Goal: Information Seeking & Learning: Check status

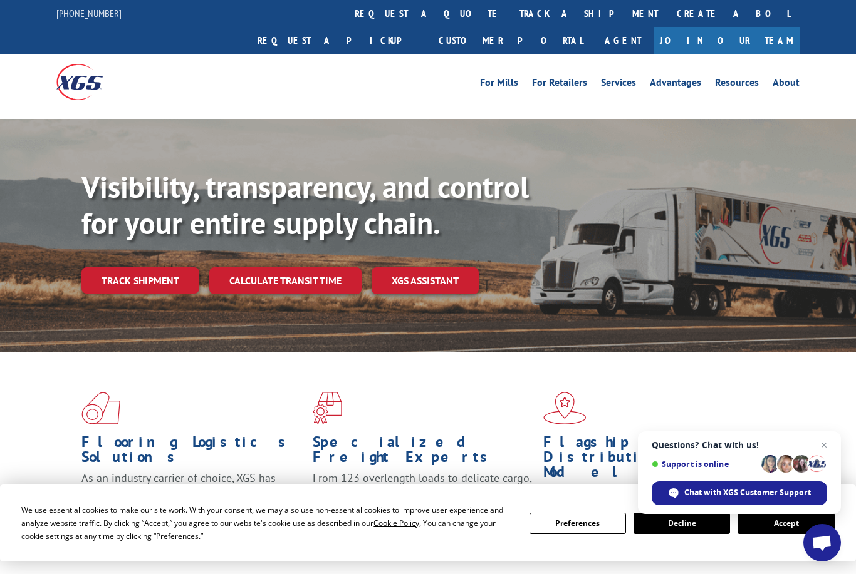
click at [822, 443] on span "Close chat" at bounding box center [823, 445] width 15 height 15
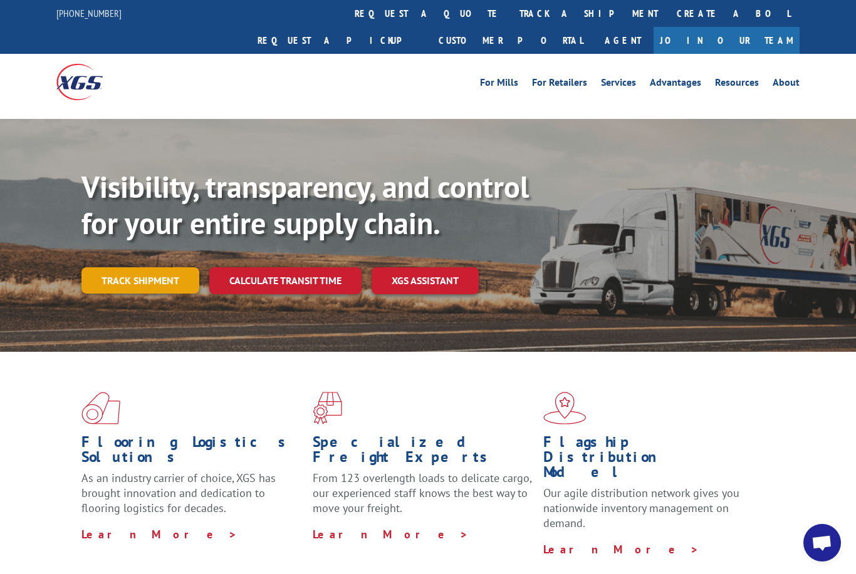
click at [137, 267] on link "Track shipment" at bounding box center [140, 280] width 118 height 26
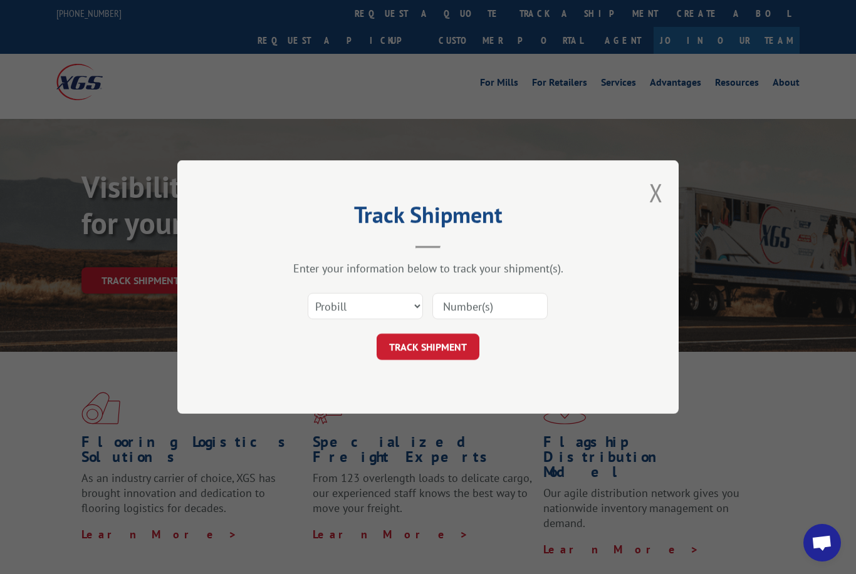
click at [460, 303] on input at bounding box center [489, 306] width 115 height 26
click at [491, 311] on input at bounding box center [489, 306] width 115 height 26
click at [459, 304] on input at bounding box center [489, 306] width 115 height 26
click at [509, 309] on input at bounding box center [489, 306] width 115 height 26
click at [478, 313] on input at bounding box center [489, 306] width 115 height 26
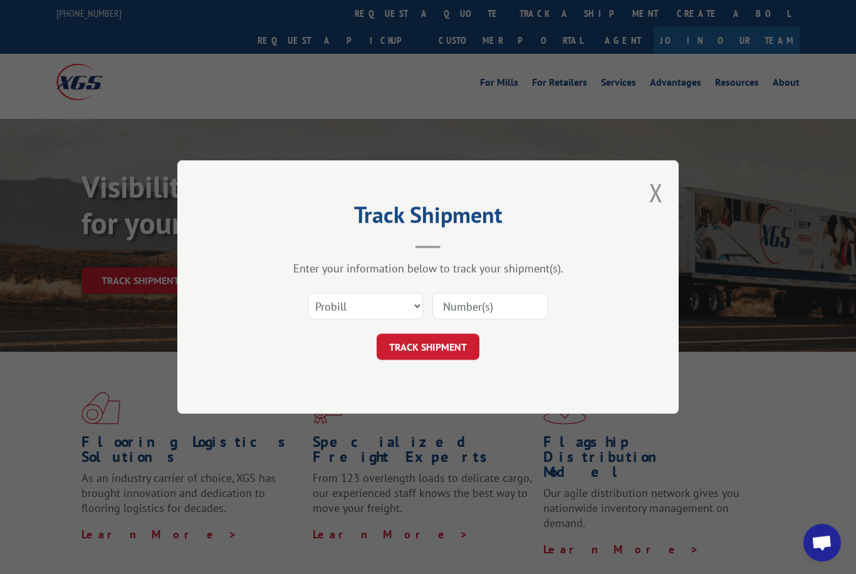
click at [459, 303] on input at bounding box center [489, 306] width 115 height 26
click at [465, 313] on input at bounding box center [489, 306] width 115 height 26
drag, startPoint x: 698, startPoint y: 142, endPoint x: -1, endPoint y: -1, distance: 713.4
click at [698, 143] on div "Track Shipment Enter your information below to track your shipment(s). Select c…" at bounding box center [428, 287] width 856 height 574
click at [497, 297] on input "1759" at bounding box center [489, 306] width 115 height 26
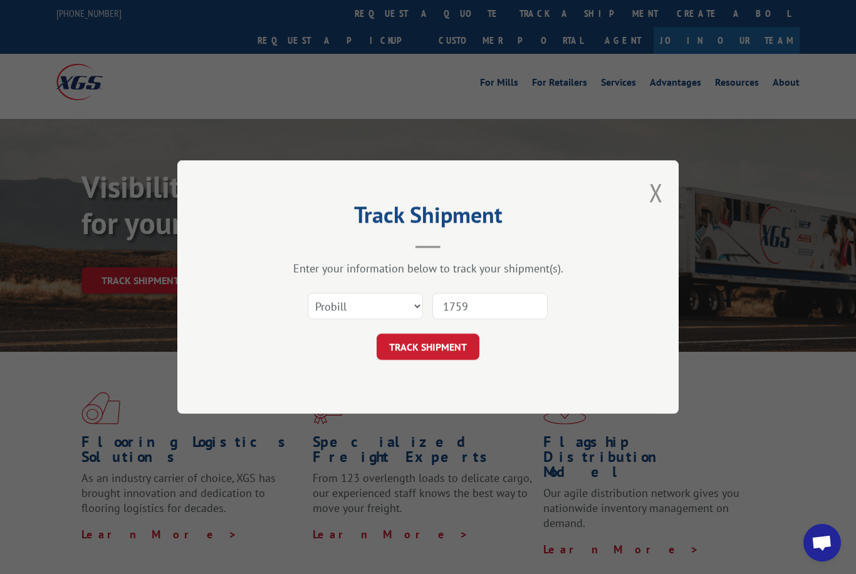
click at [498, 297] on input "1759" at bounding box center [489, 306] width 115 height 26
click at [499, 308] on input "1759" at bounding box center [489, 306] width 115 height 26
type input "17594620"
click at [413, 345] on button "TRACK SHIPMENT" at bounding box center [427, 347] width 103 height 26
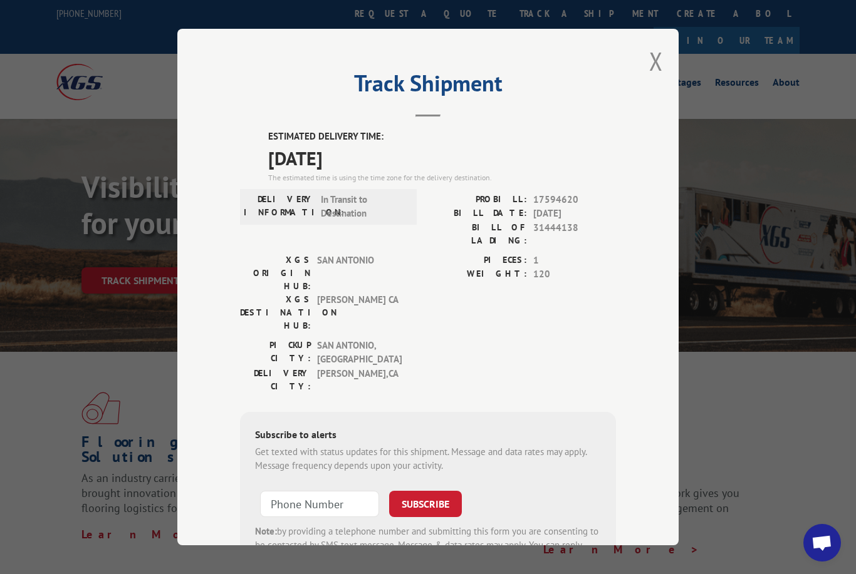
click at [663, 37] on div "Track Shipment ESTIMATED DELIVERY TIME: [DATE] The estimated time is using the …" at bounding box center [427, 287] width 501 height 517
click at [658, 44] on button "Close modal" at bounding box center [656, 60] width 14 height 33
